Goal: Task Accomplishment & Management: Use online tool/utility

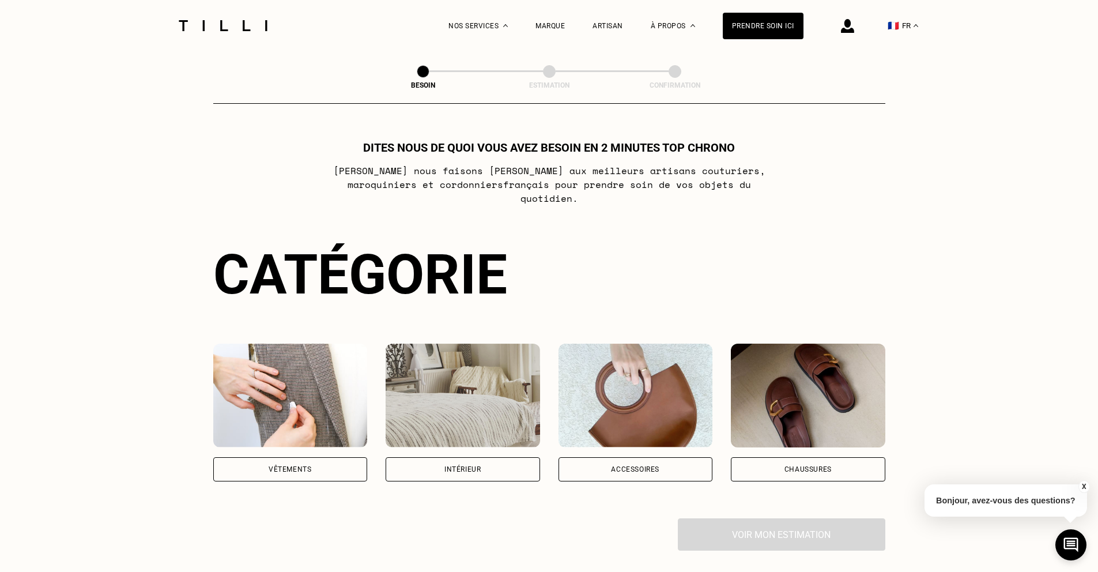
click at [318, 363] on img at bounding box center [290, 395] width 154 height 104
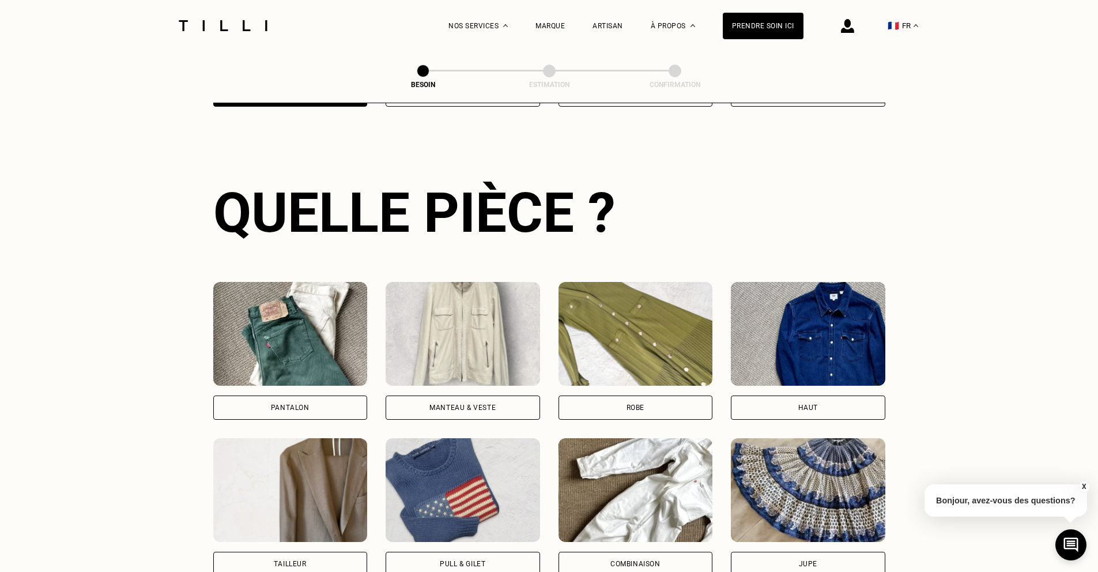
scroll to position [375, 0]
click at [475, 327] on img at bounding box center [462, 333] width 154 height 104
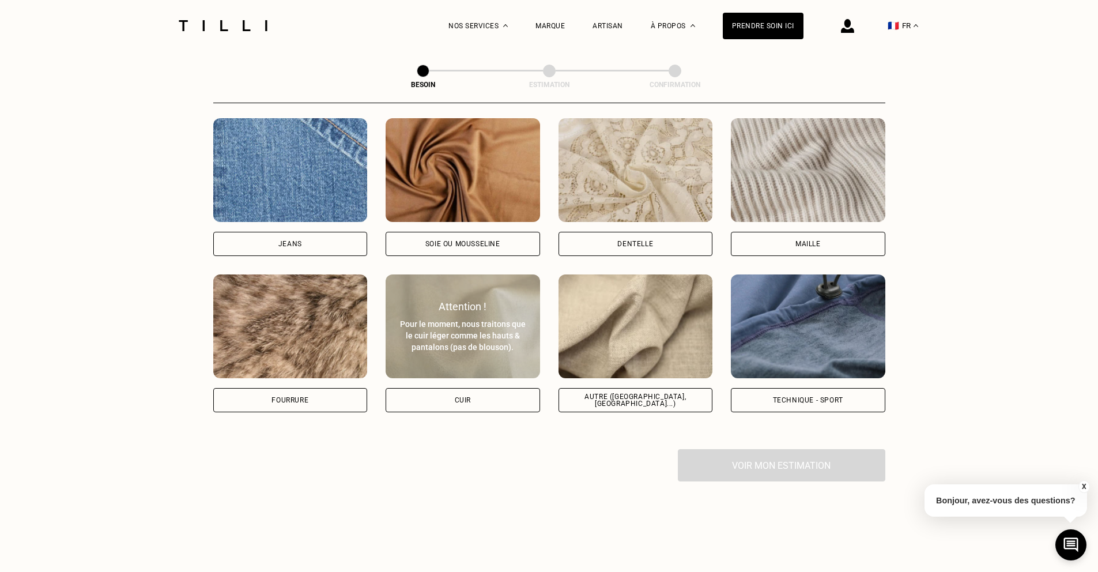
scroll to position [1298, 0]
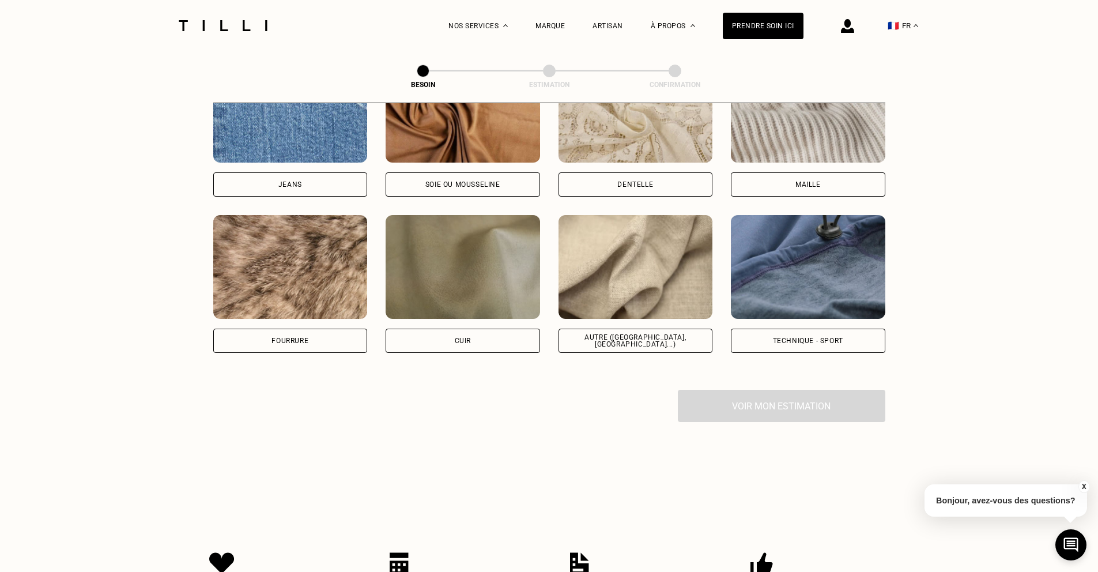
click at [650, 290] on img at bounding box center [635, 267] width 154 height 104
select select "FR"
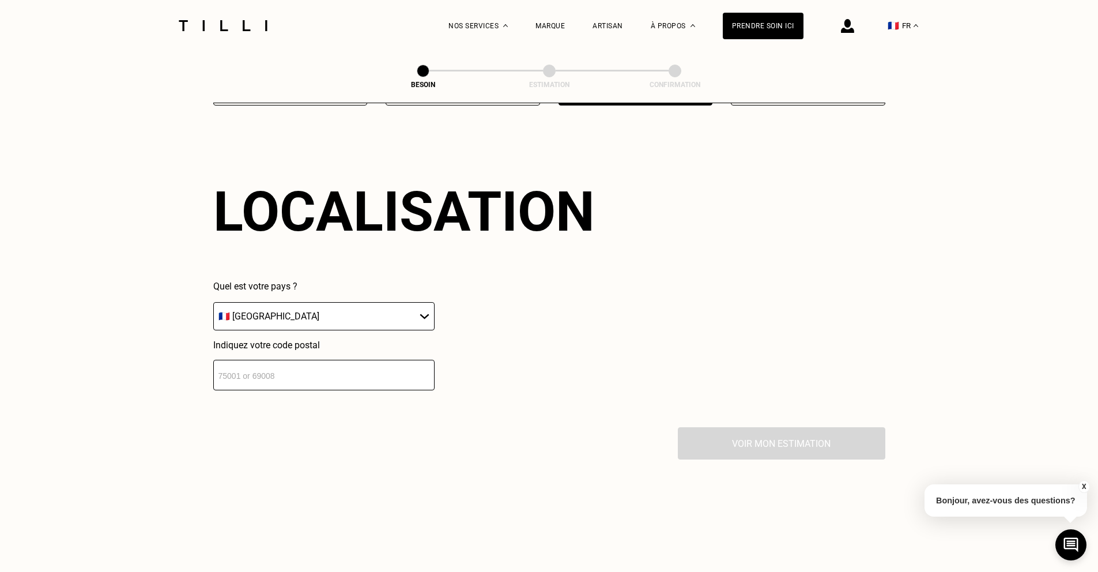
scroll to position [1545, 0]
click at [357, 359] on input "number" at bounding box center [323, 374] width 221 height 31
type input "75010"
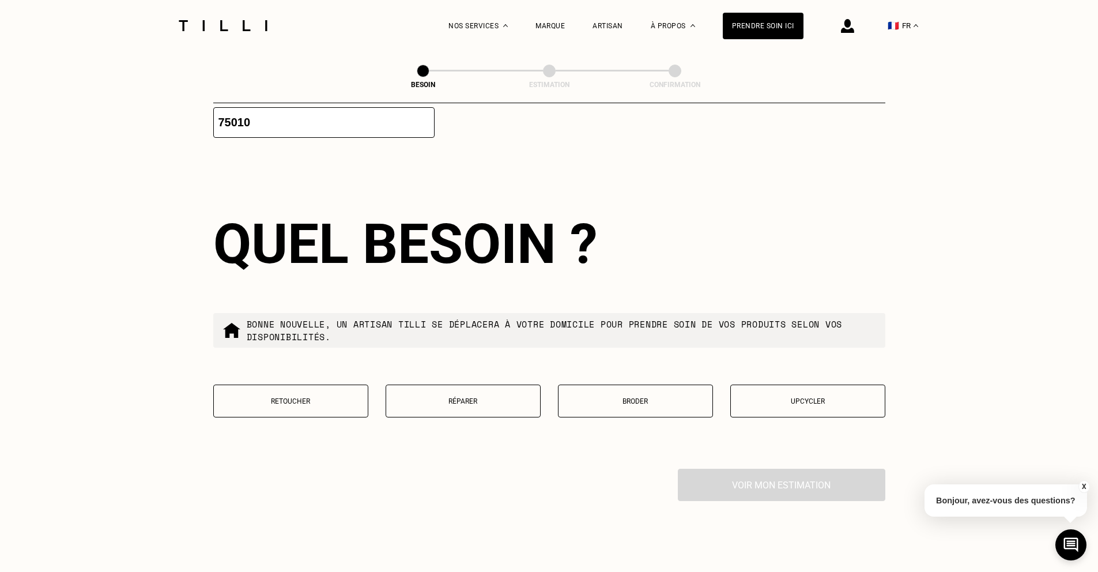
scroll to position [1830, 0]
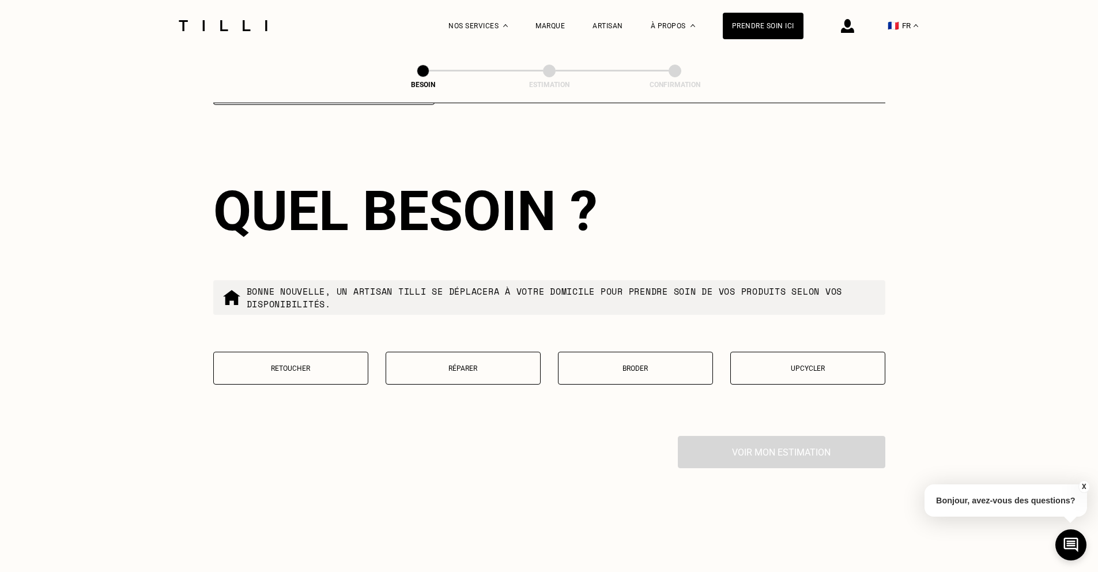
click at [347, 364] on p "Retoucher" at bounding box center [291, 368] width 142 height 8
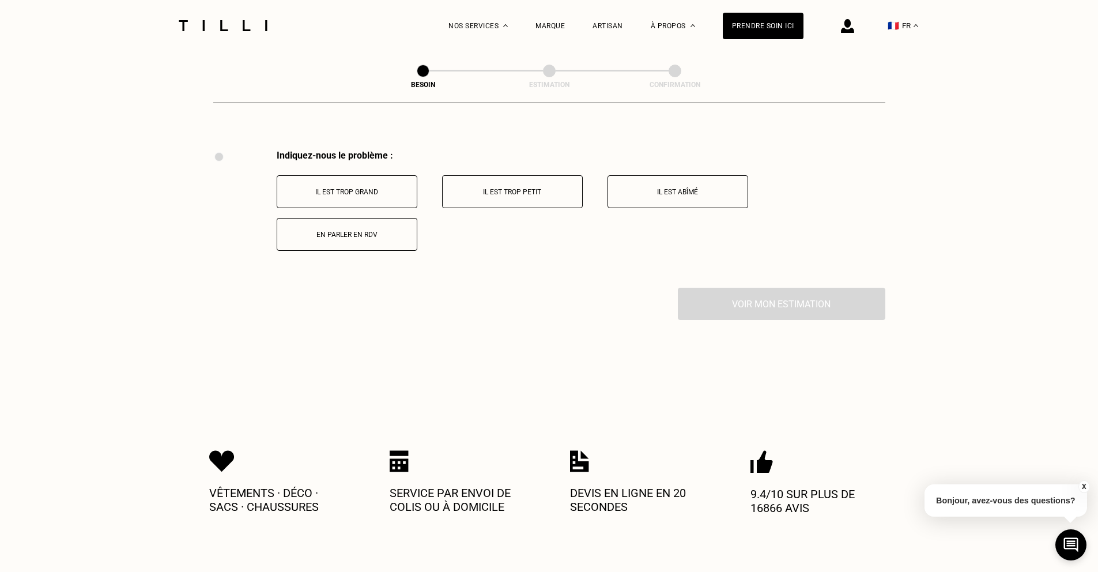
scroll to position [2125, 0]
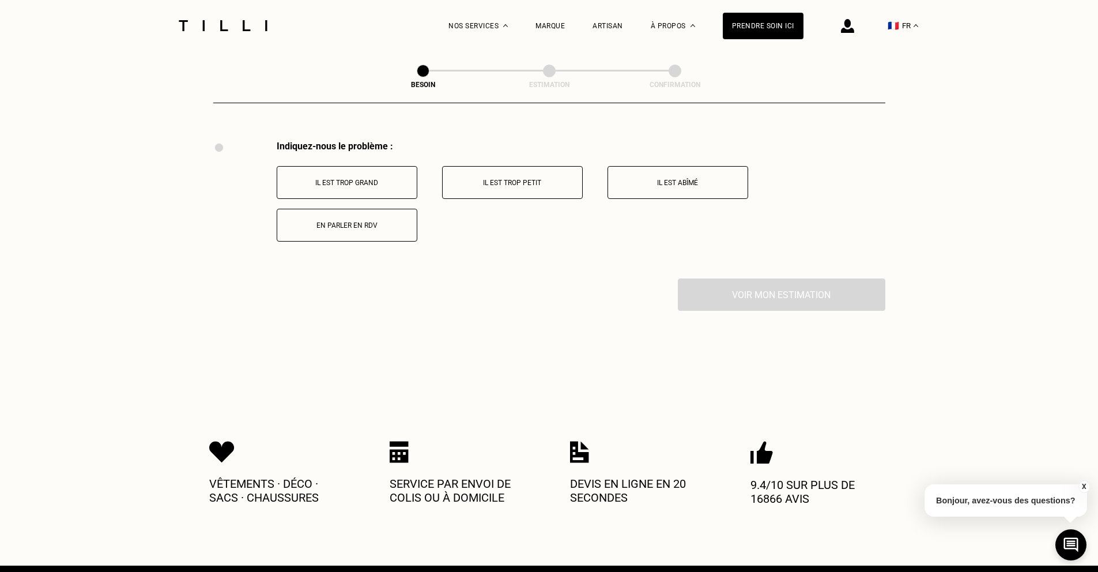
click at [382, 179] on p "Il est trop grand" at bounding box center [347, 183] width 128 height 8
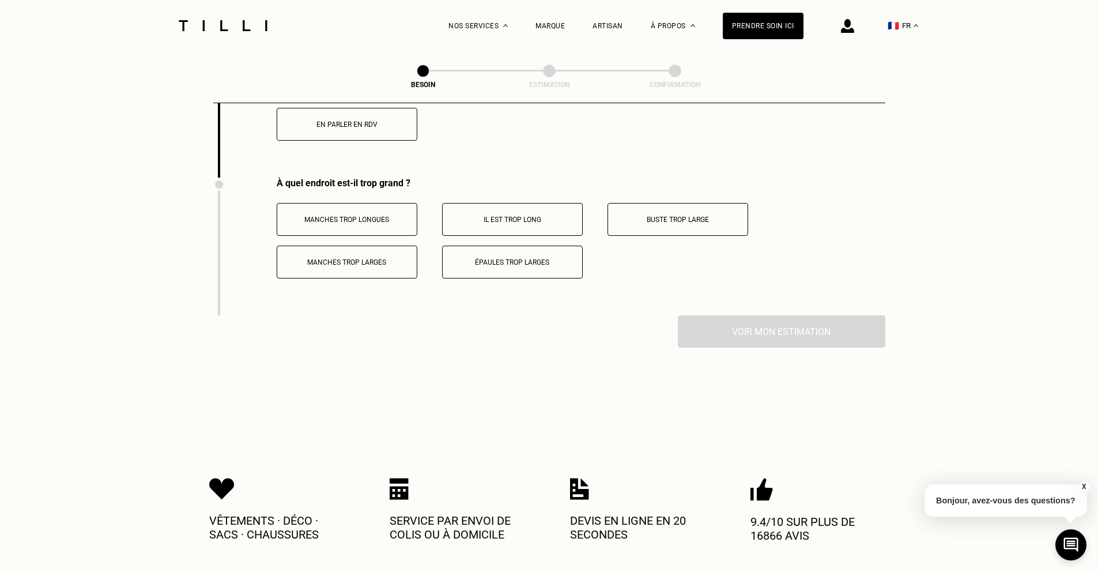
scroll to position [2263, 0]
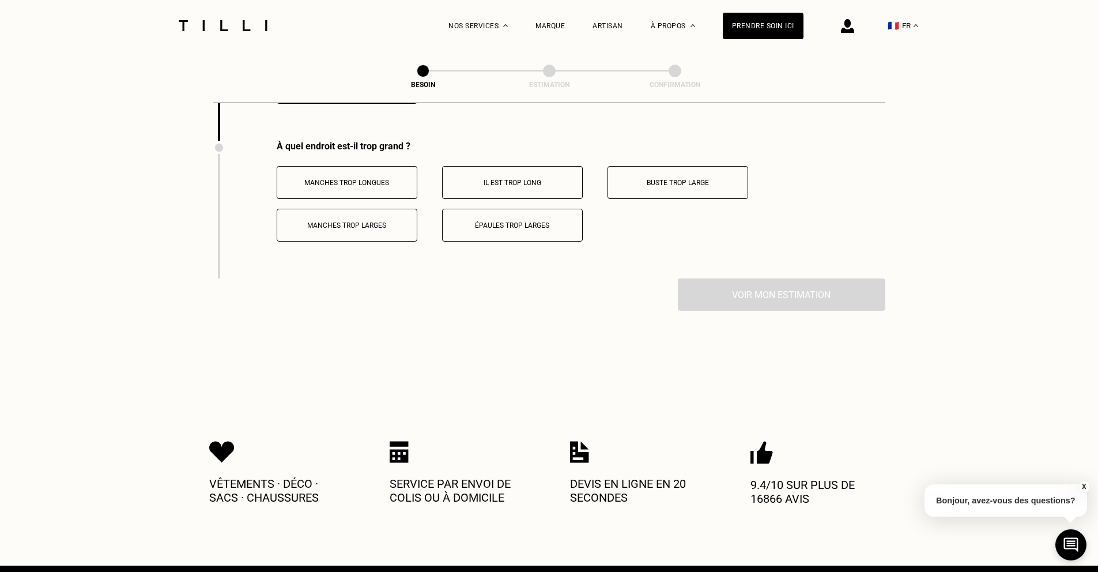
click at [384, 179] on p "Manches trop longues" at bounding box center [347, 183] width 128 height 8
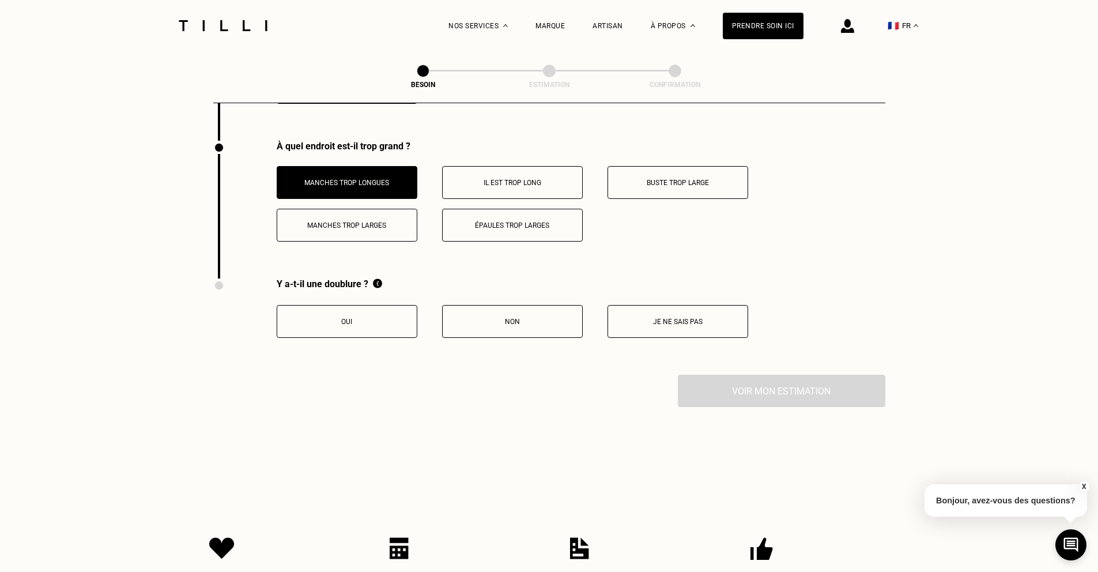
click at [542, 305] on button "Non" at bounding box center [512, 321] width 141 height 33
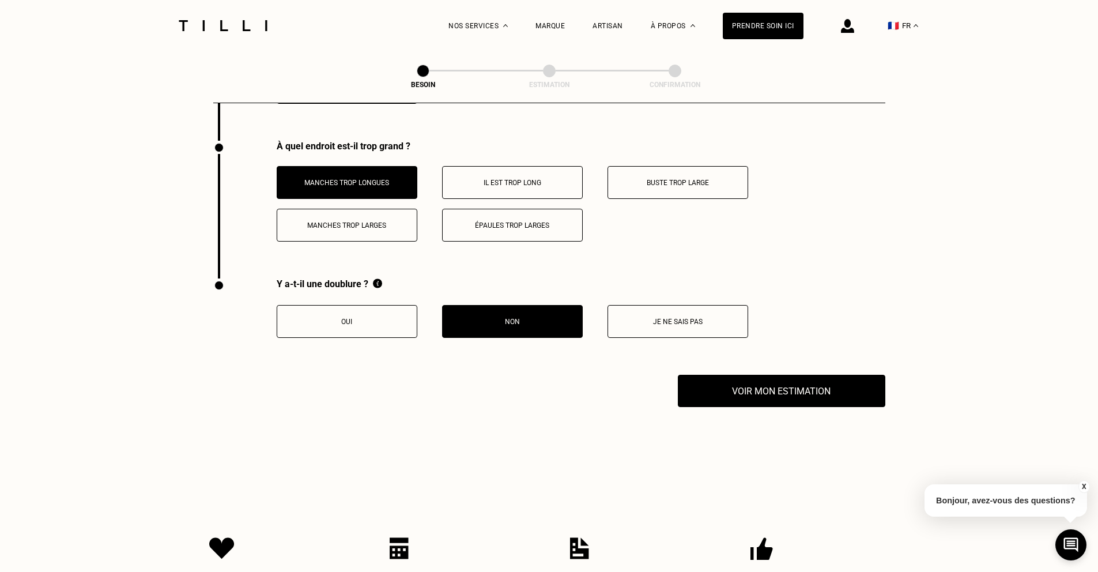
click at [816, 390] on button "Voir mon estimation" at bounding box center [781, 391] width 228 height 36
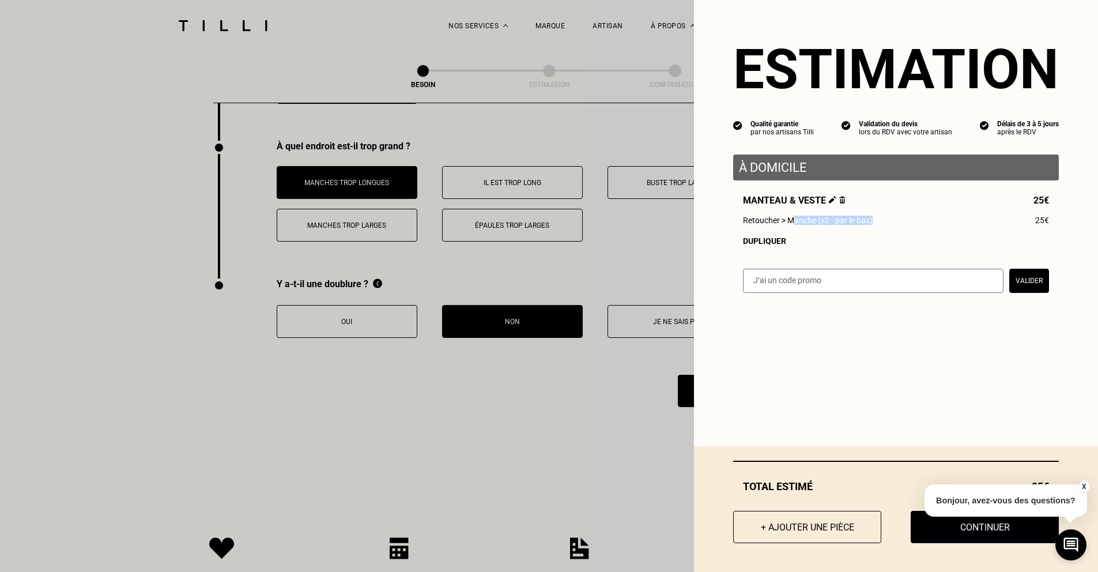
drag, startPoint x: 875, startPoint y: 221, endPoint x: 780, endPoint y: 222, distance: 95.1
click at [781, 222] on div "Retoucher > Manche (x2 - par le bas) 25€" at bounding box center [896, 219] width 306 height 9
click at [773, 225] on span "Retoucher > Manche (x2 - par le bas)" at bounding box center [808, 219] width 130 height 9
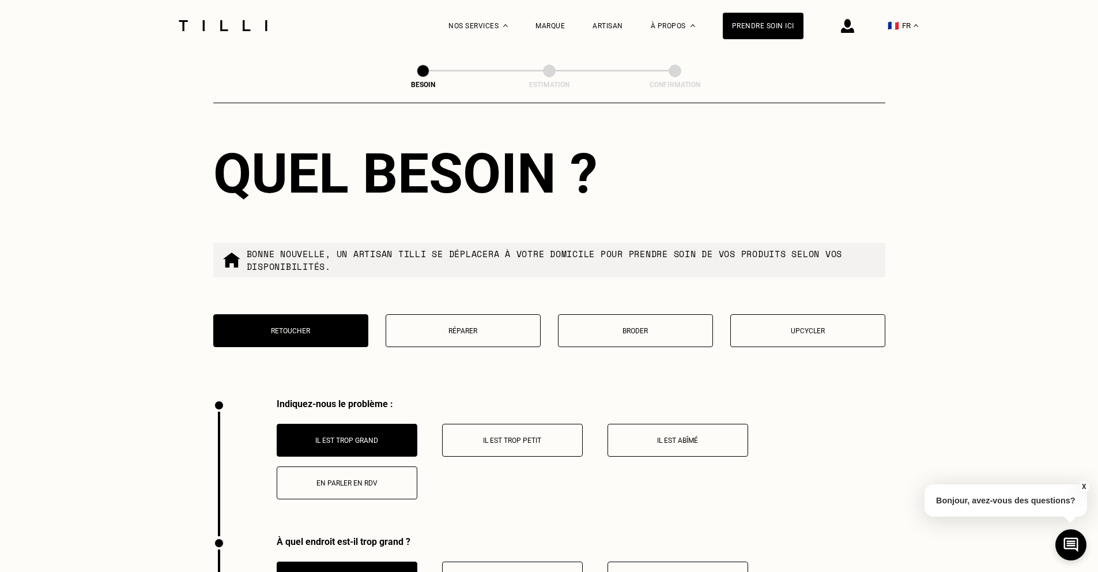
scroll to position [2086, 0]
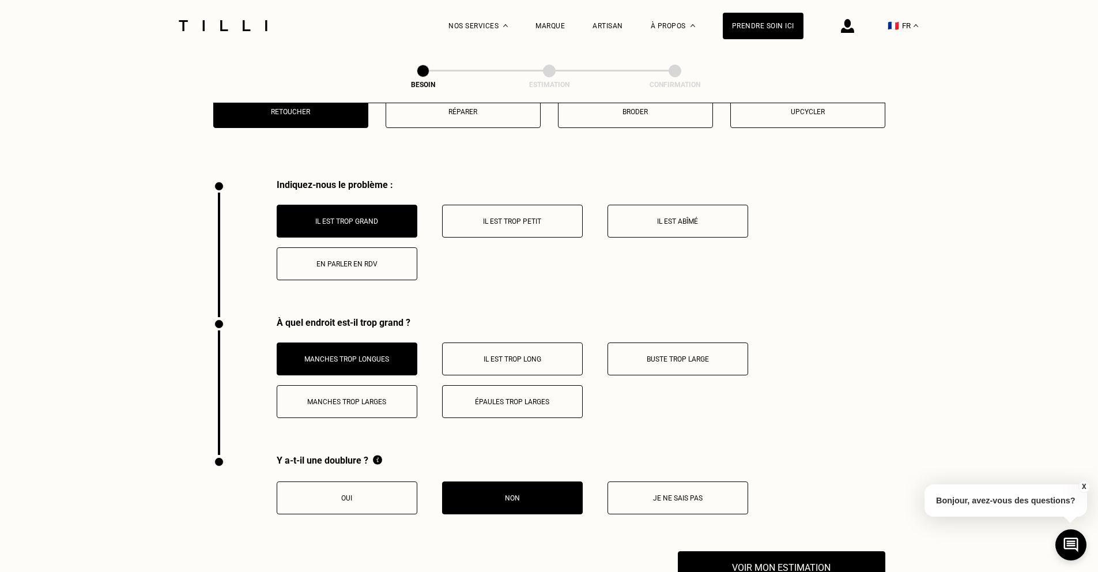
drag, startPoint x: 399, startPoint y: 486, endPoint x: 406, endPoint y: 485, distance: 7.0
click at [399, 494] on p "Oui" at bounding box center [347, 498] width 128 height 8
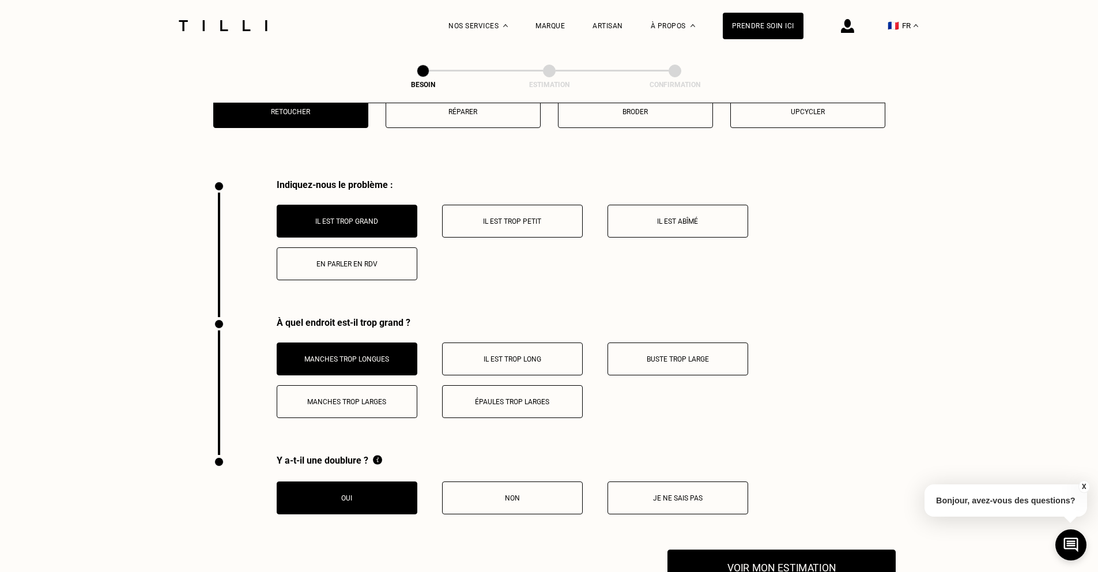
click at [774, 549] on button "Voir mon estimation" at bounding box center [781, 567] width 228 height 36
click at [506, 494] on p "Non" at bounding box center [512, 498] width 128 height 8
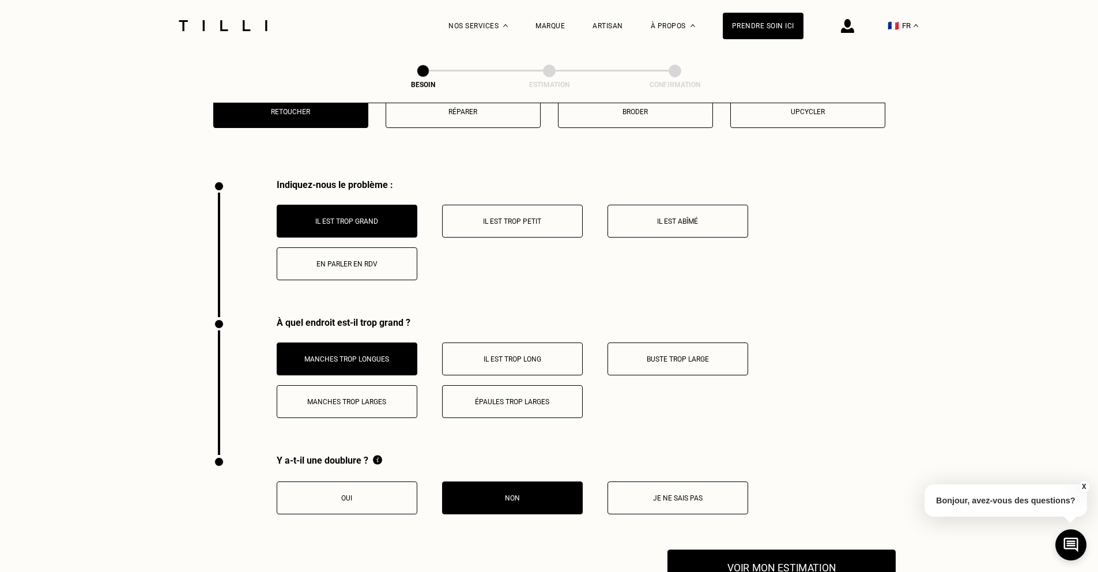
click at [753, 549] on button "Voir mon estimation" at bounding box center [781, 567] width 228 height 36
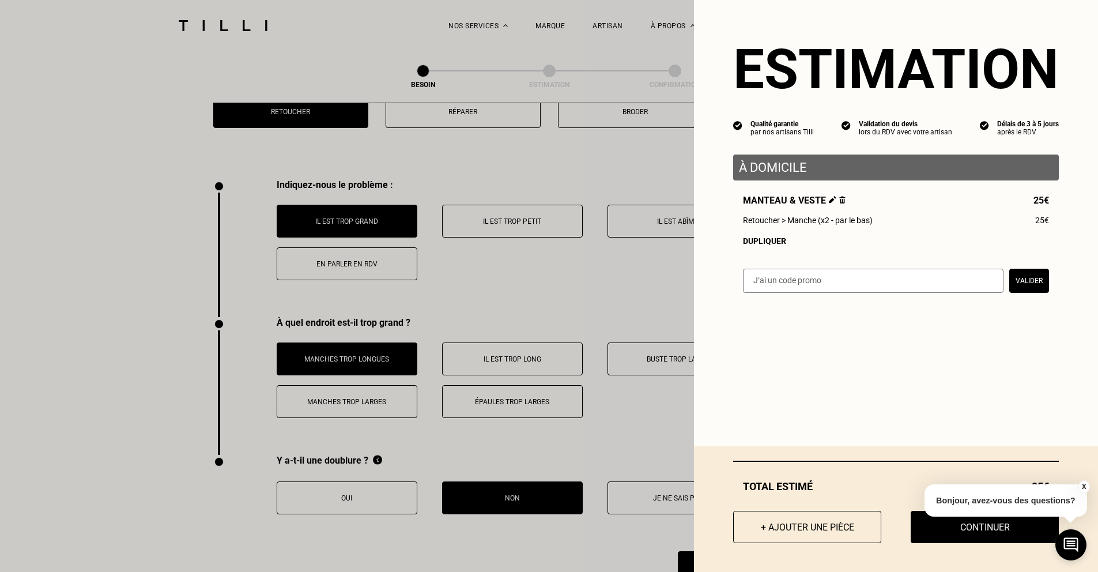
click at [816, 292] on input "text" at bounding box center [873, 280] width 260 height 24
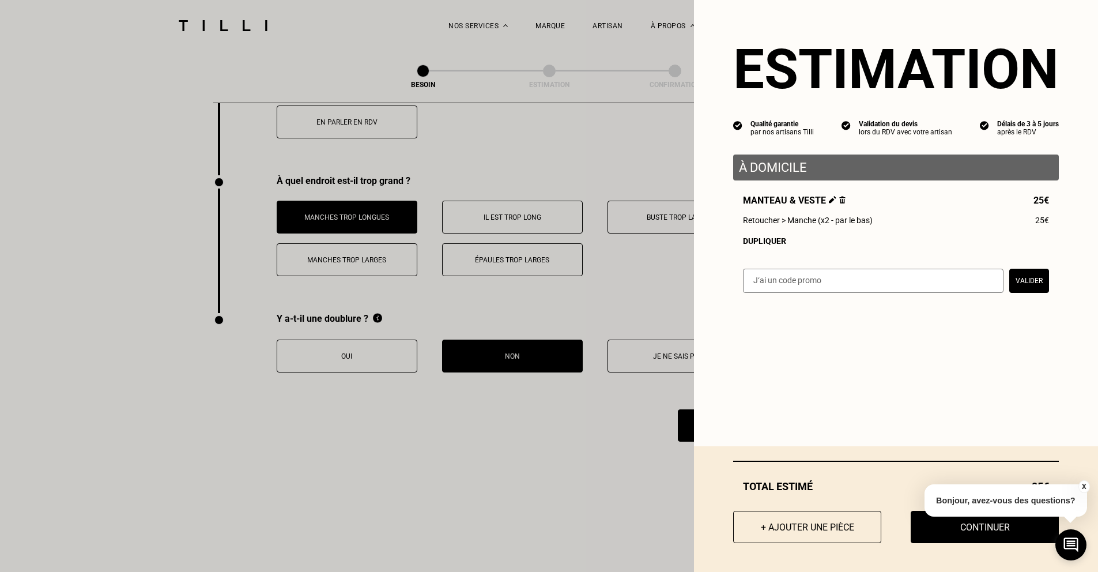
scroll to position [2287, 0]
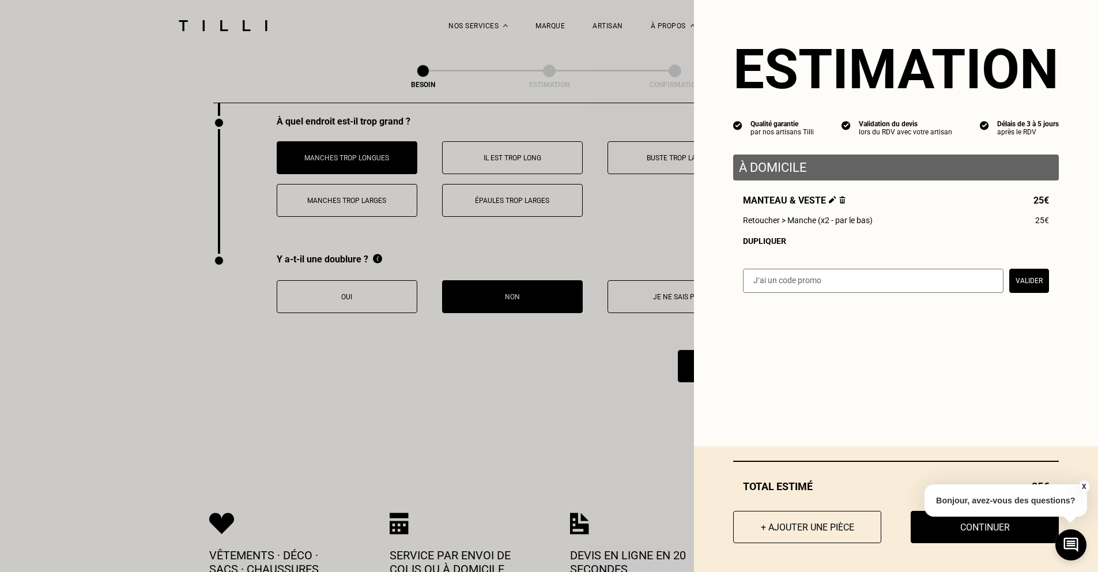
drag, startPoint x: 941, startPoint y: 529, endPoint x: 958, endPoint y: 525, distance: 17.3
click at [941, 529] on button "Continuer" at bounding box center [984, 526] width 148 height 32
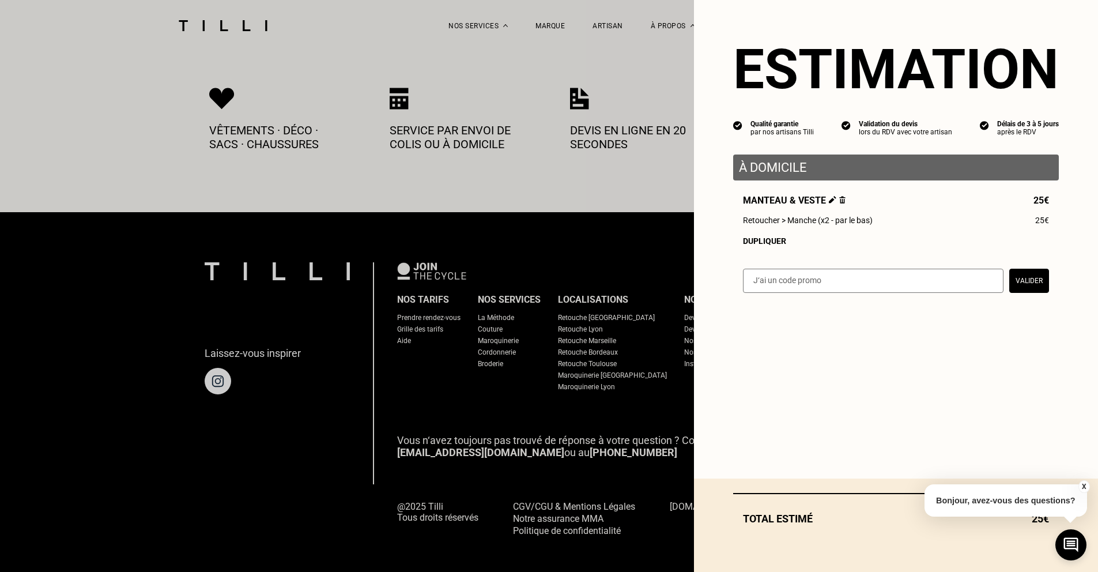
select select "FR"
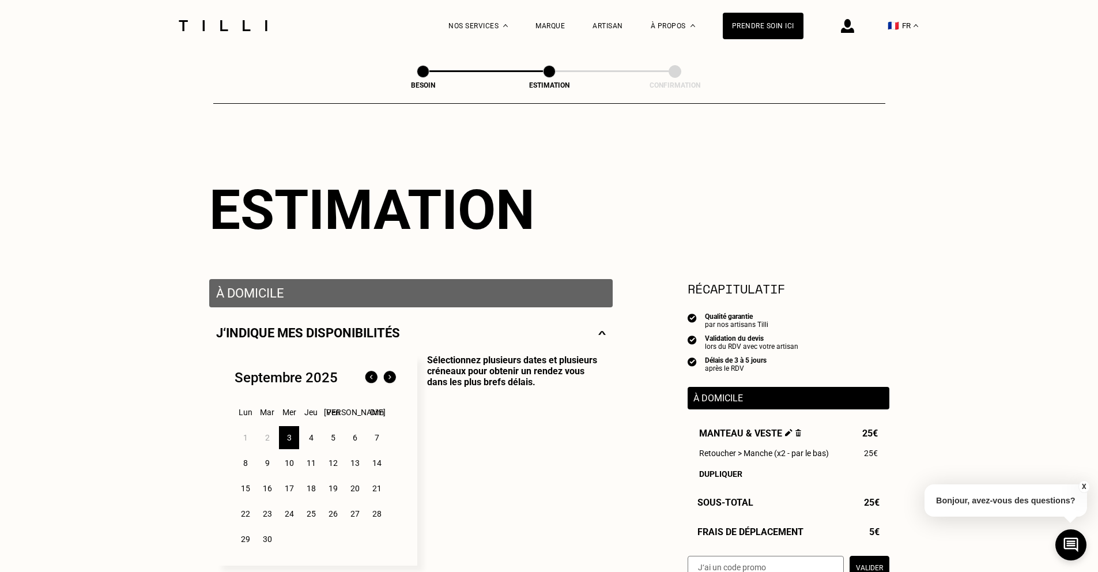
click at [1081, 483] on button "X" at bounding box center [1083, 486] width 12 height 13
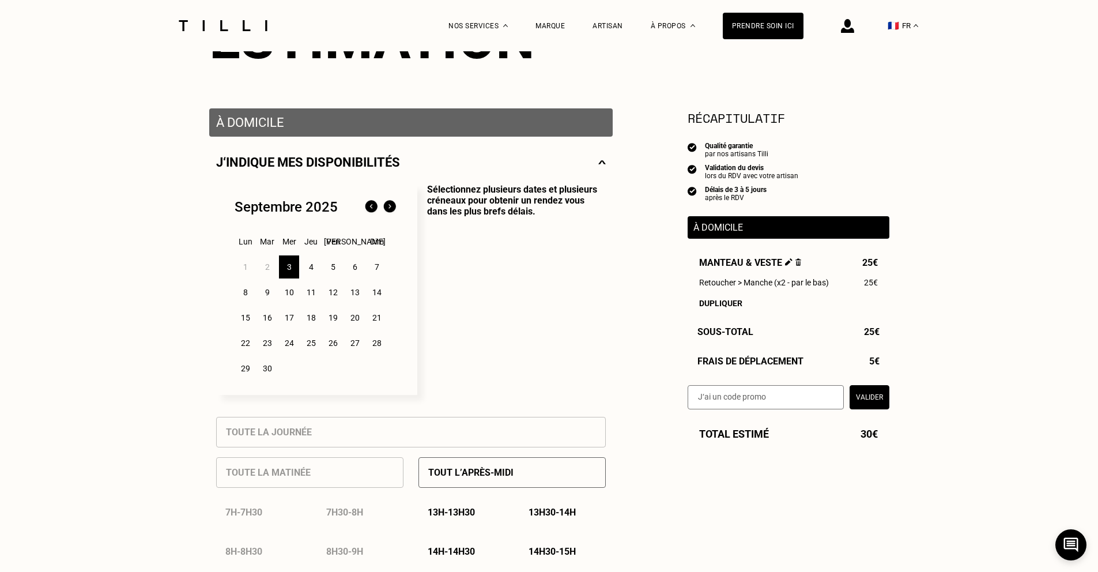
scroll to position [211, 0]
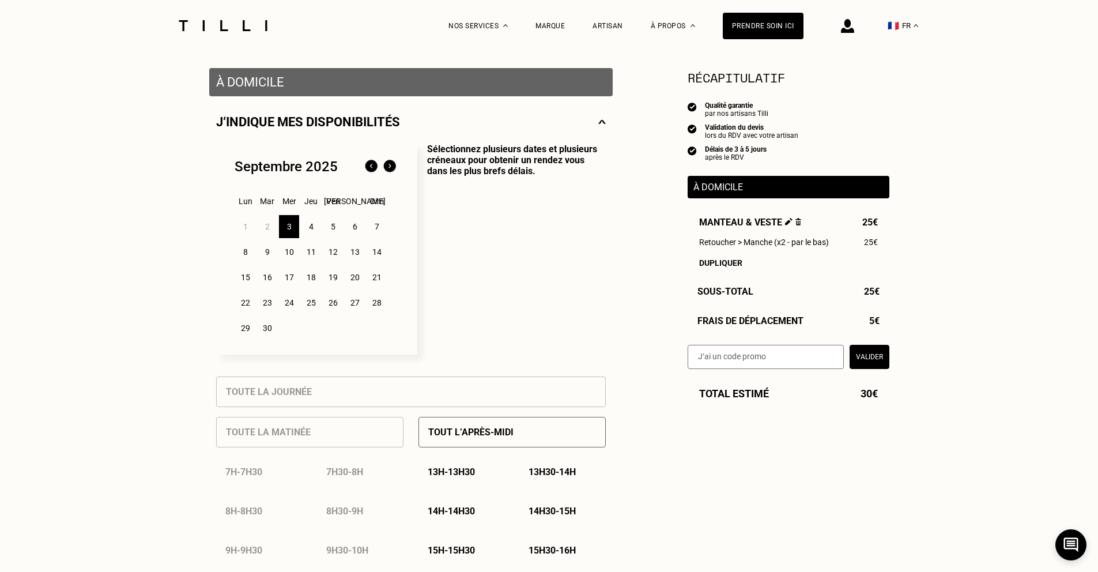
click at [493, 430] on p "Tout l’après-midi" at bounding box center [470, 431] width 85 height 11
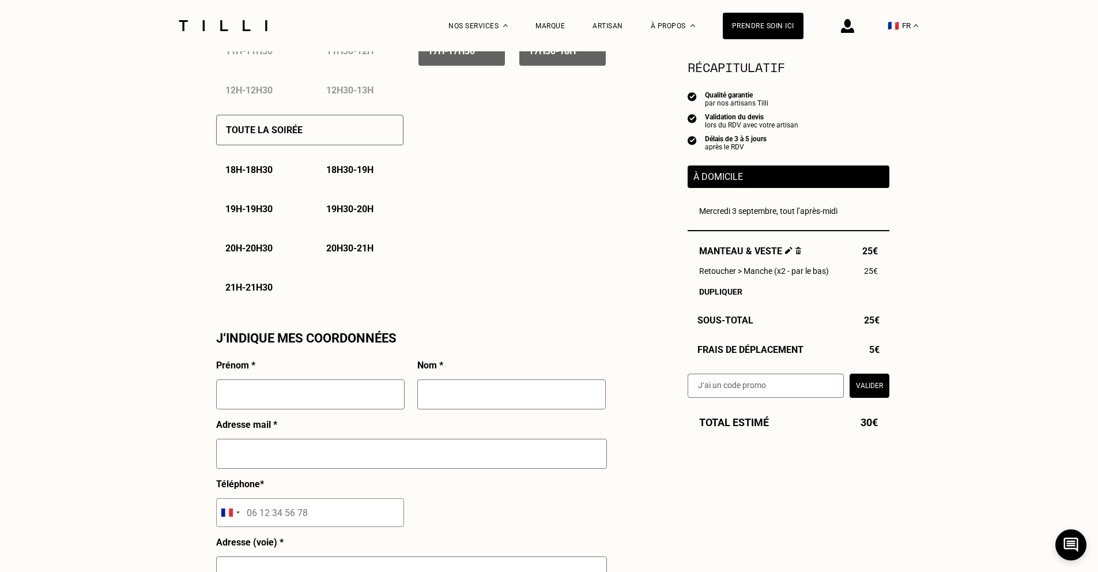
scroll to position [774, 0]
